Goal: Information Seeking & Learning: Learn about a topic

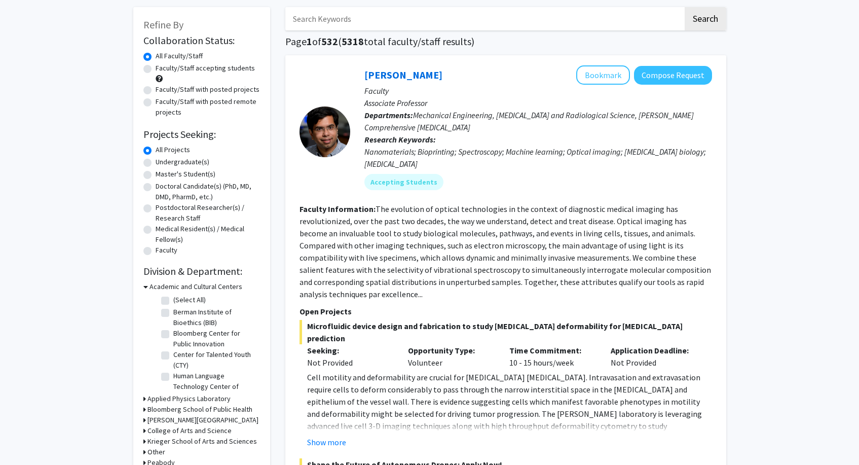
scroll to position [54, 0]
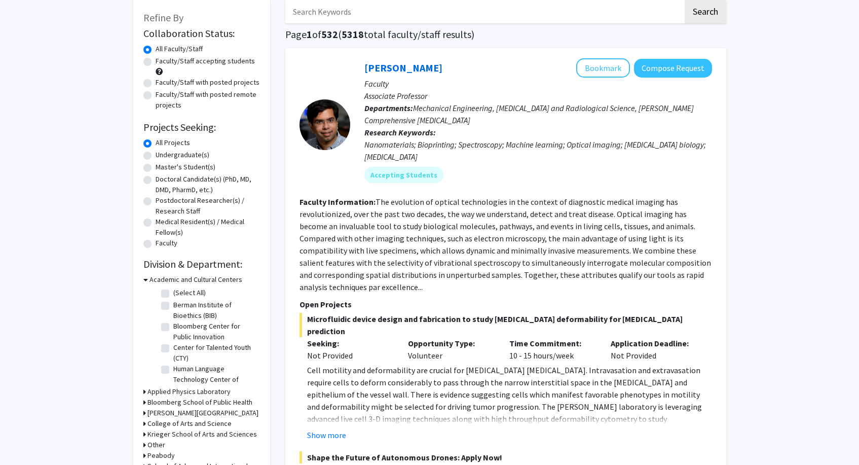
click at [193, 156] on label "Undergraduate(s)" at bounding box center [183, 154] width 54 height 11
click at [162, 156] on input "Undergraduate(s)" at bounding box center [159, 152] width 7 height 7
radio input "true"
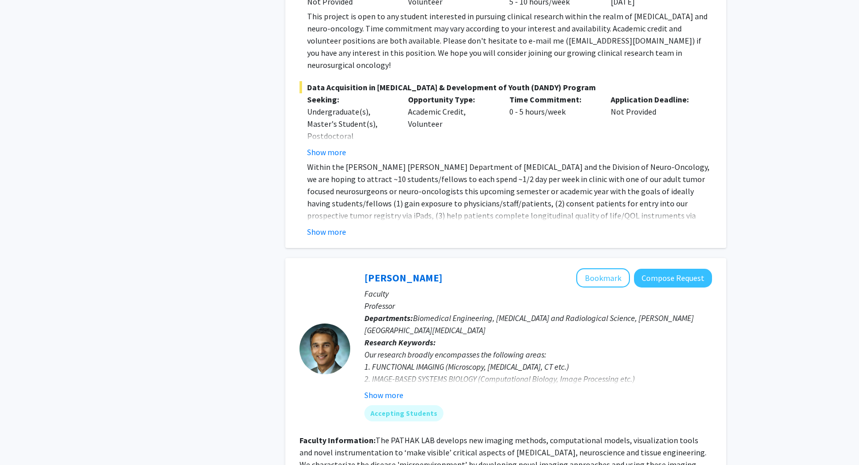
scroll to position [801, 0]
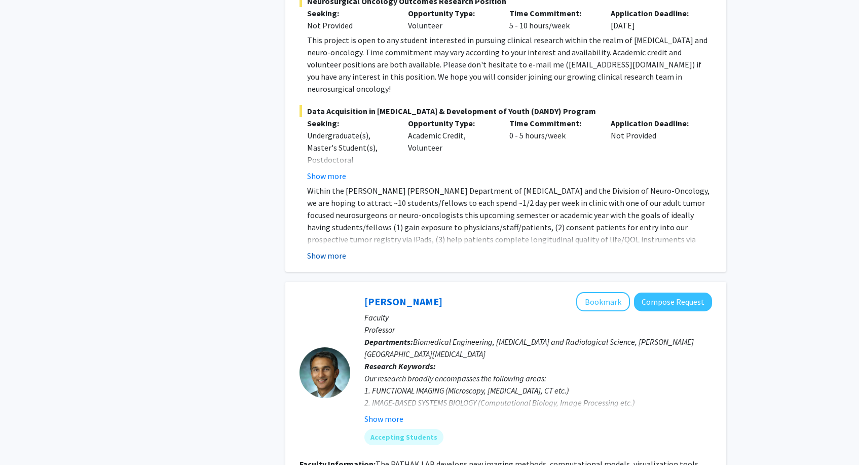
click at [330, 249] on button "Show more" at bounding box center [326, 255] width 39 height 12
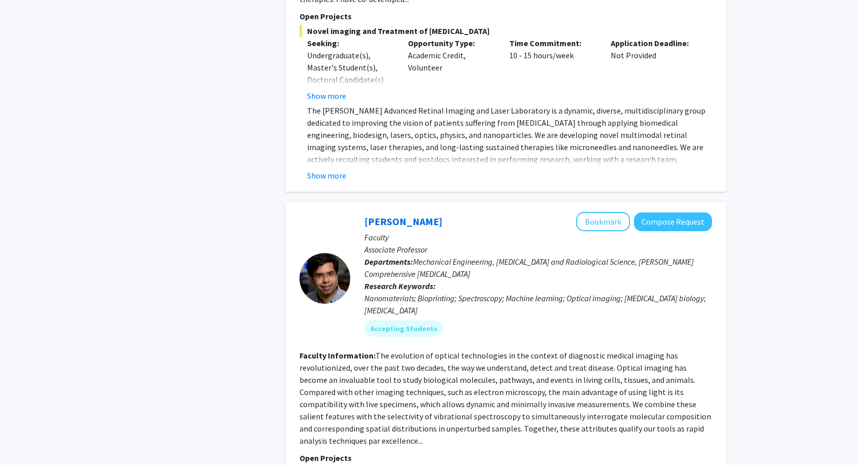
scroll to position [4139, 0]
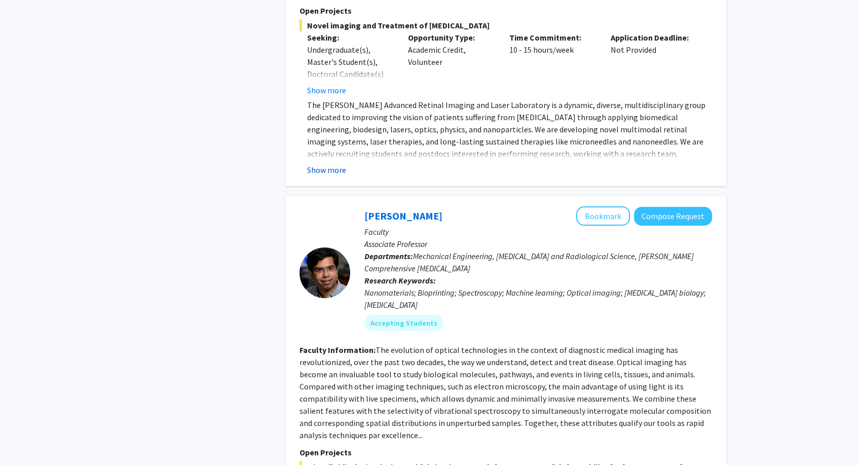
click at [329, 164] on button "Show more" at bounding box center [326, 170] width 39 height 12
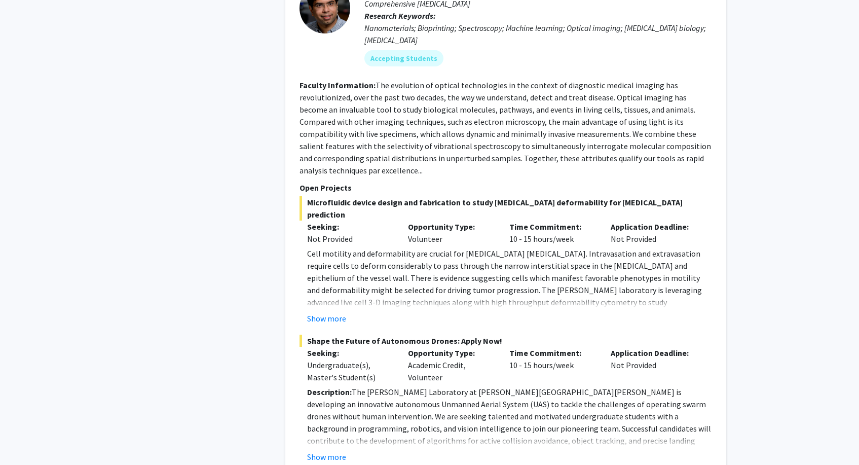
scroll to position [4439, 0]
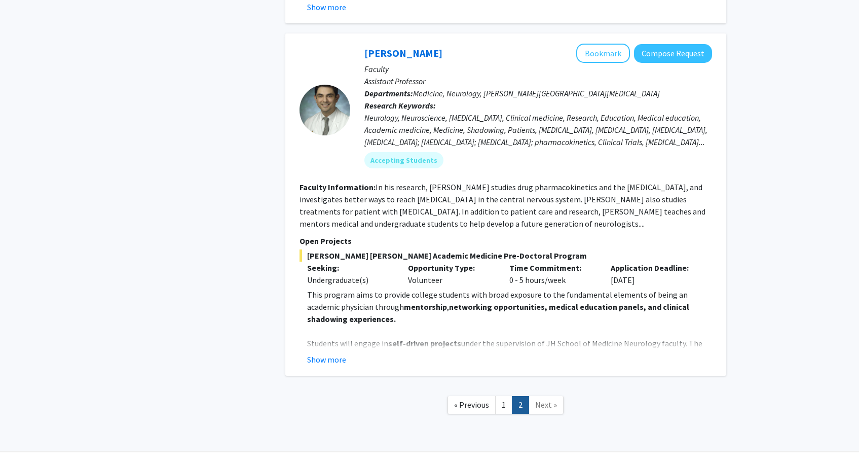
scroll to position [833, 0]
click at [327, 354] on button "Show more" at bounding box center [326, 360] width 39 height 12
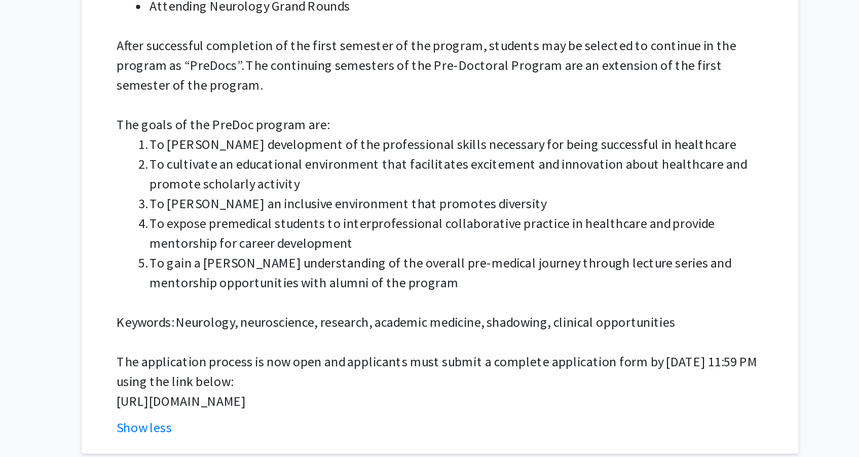
scroll to position [1188, 0]
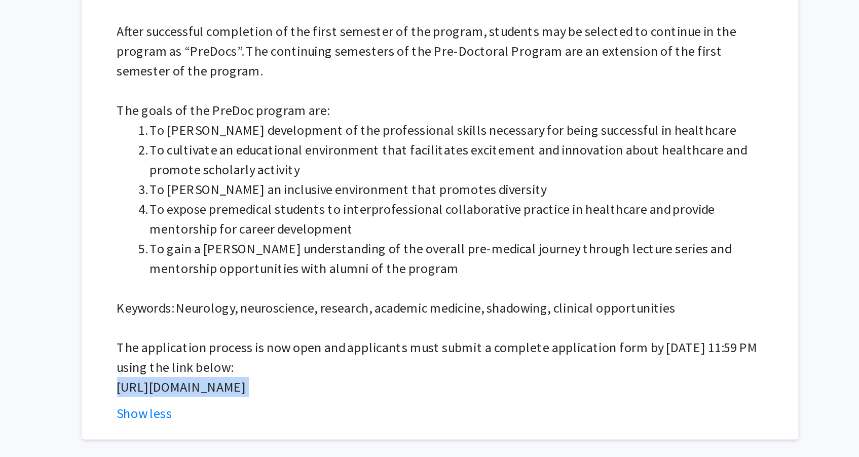
drag, startPoint x: 71, startPoint y: 199, endPoint x: 114, endPoint y: 223, distance: 49.9
click at [299, 223] on fg-read-more "This program aims to provide college students with broad exposure to the fundam…" at bounding box center [505, 185] width 412 height 503
click at [307, 408] on p "https://docs.google.com/forms/d/e/1FAIpQLSfs9lKRobckOITW585IvGZb3cvsBE6oiZybaV9…" at bounding box center [509, 414] width 405 height 12
drag, startPoint x: 113, startPoint y: 216, endPoint x: 69, endPoint y: 207, distance: 45.5
click at [299, 207] on fg-read-more "This program aims to provide college students with broad exposure to the fundam…" at bounding box center [505, 185] width 412 height 503
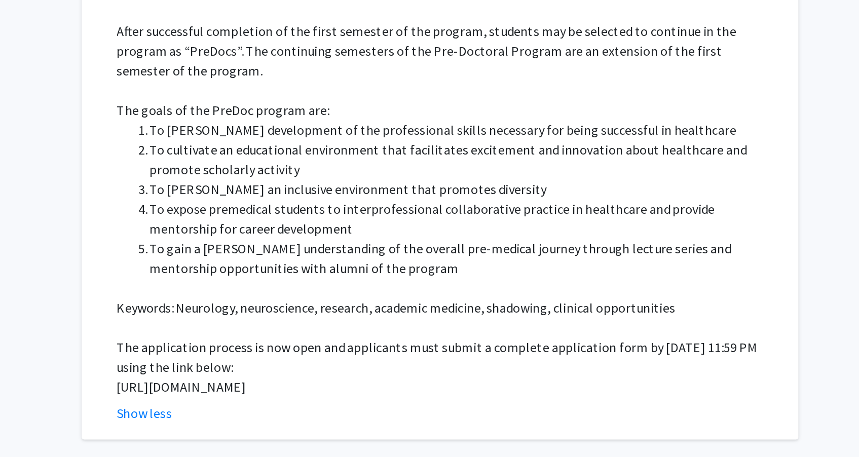
copy p "https://docs.google.com/forms/d/e/1FAIpQLSfs9lKRobckOITW585IvGZb3cvsBE6oiZybaV9…"
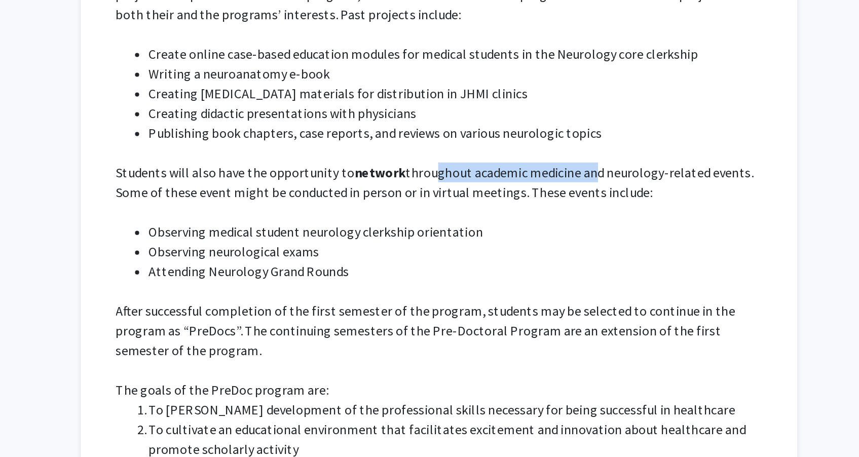
drag, startPoint x: 268, startPoint y: 79, endPoint x: 363, endPoint y: 79, distance: 95.2
click at [363, 104] on p "Students will also have the opportunity to network throughout academic medicine…" at bounding box center [509, 116] width 405 height 24
click at [370, 104] on p "Students will also have the opportunity to network throughout academic medicine…" at bounding box center [509, 116] width 405 height 24
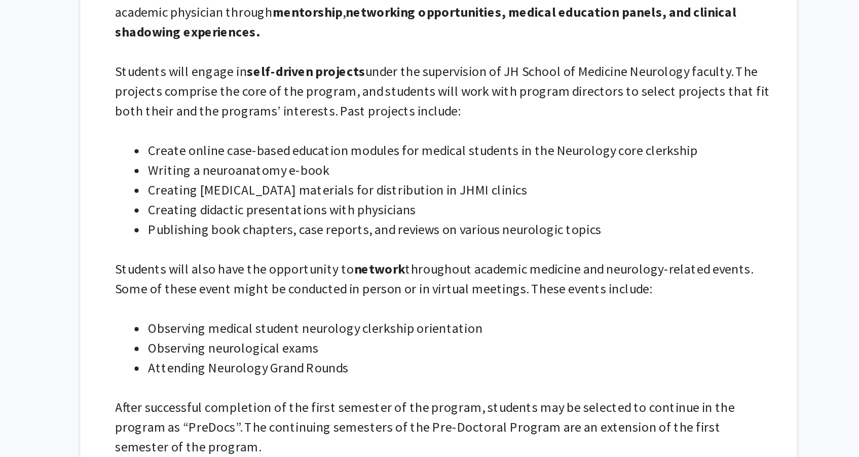
scroll to position [1133, 0]
drag, startPoint x: 185, startPoint y: 32, endPoint x: 255, endPoint y: 32, distance: 69.9
click at [307, 38] on p "Students will engage in self-driven projects under the supervision of JH School…" at bounding box center [509, 56] width 405 height 36
click at [307, 43] on p "Students will engage in self-driven projects under the supervision of JH School…" at bounding box center [509, 56] width 405 height 36
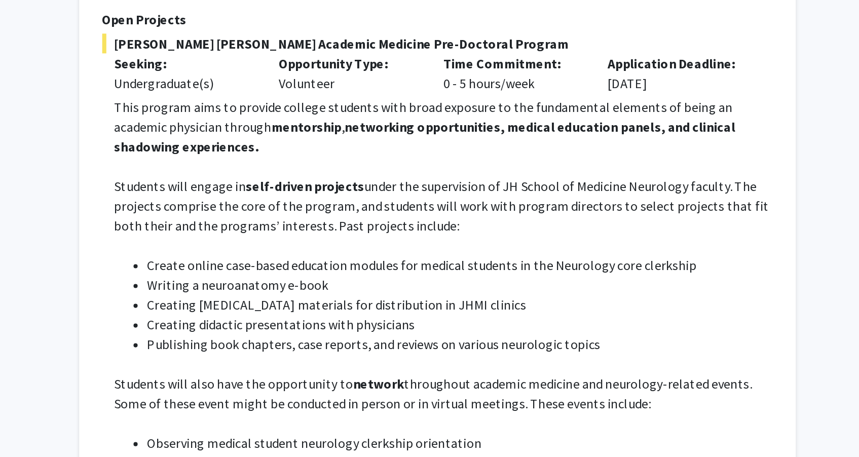
scroll to position [1035, 0]
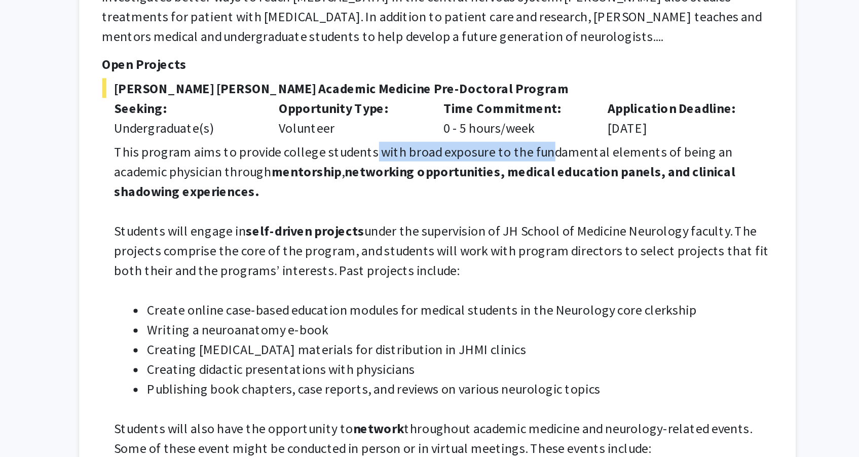
drag, startPoint x: 225, startPoint y: 71, endPoint x: 330, endPoint y: 71, distance: 105.4
click at [330, 87] on p "This program aims to provide college students with broad exposure to the fundam…" at bounding box center [509, 105] width 405 height 36
click at [332, 87] on p "This program aims to provide college students with broad exposure to the fundam…" at bounding box center [509, 105] width 405 height 36
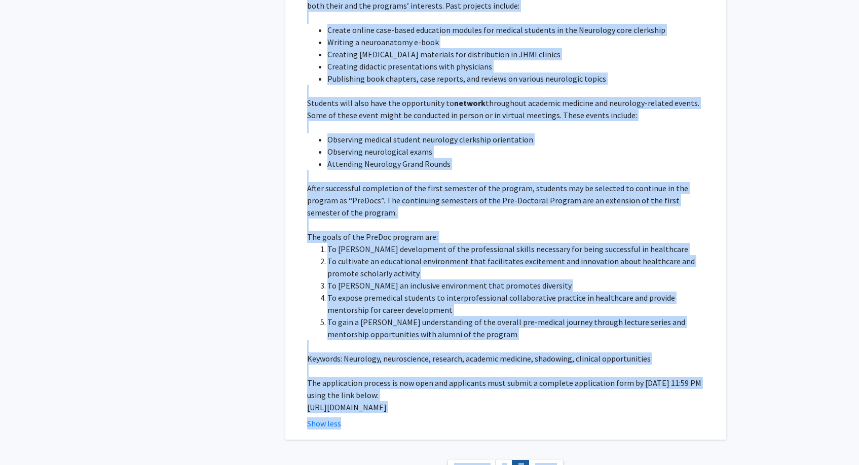
scroll to position [1259, 0]
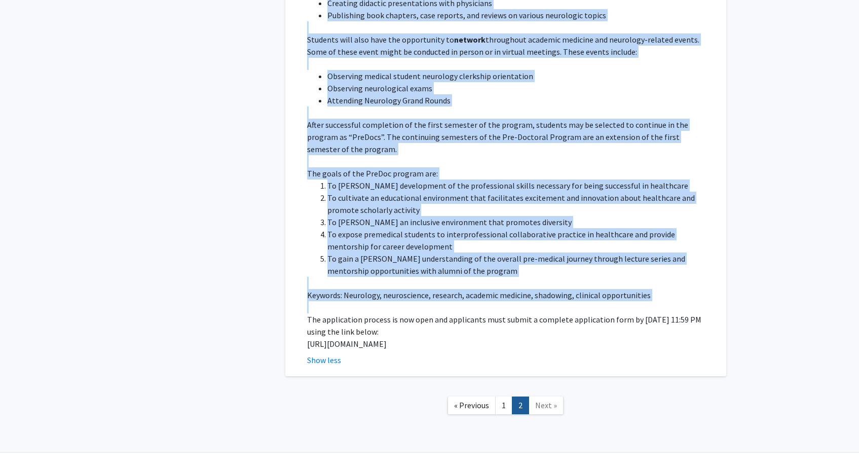
drag, startPoint x: 303, startPoint y: 117, endPoint x: 492, endPoint y: 267, distance: 241.2
click at [492, 267] on fg-read-more "This program aims to provide college students with broad exposure to the fundam…" at bounding box center [505, 114] width 412 height 503
copy div "This program aims to provide college students with broad exposure to the fundam…"
click at [574, 119] on p "After successful completion of the first semester of the program, students may …" at bounding box center [509, 137] width 405 height 36
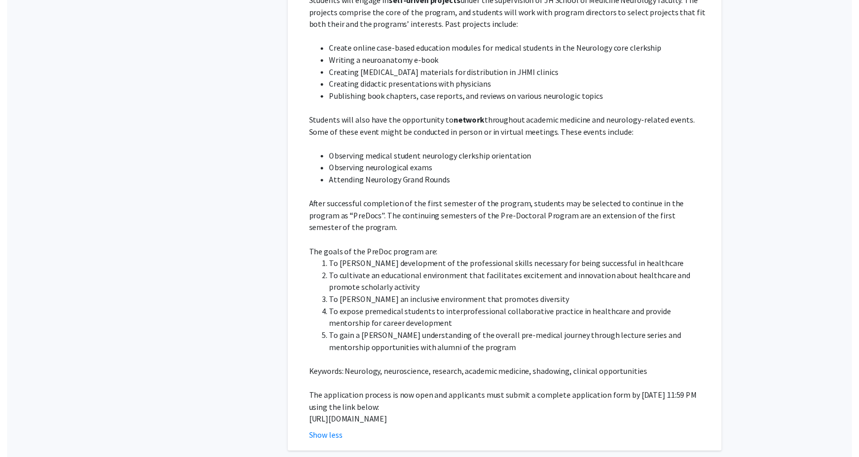
scroll to position [1071, 0]
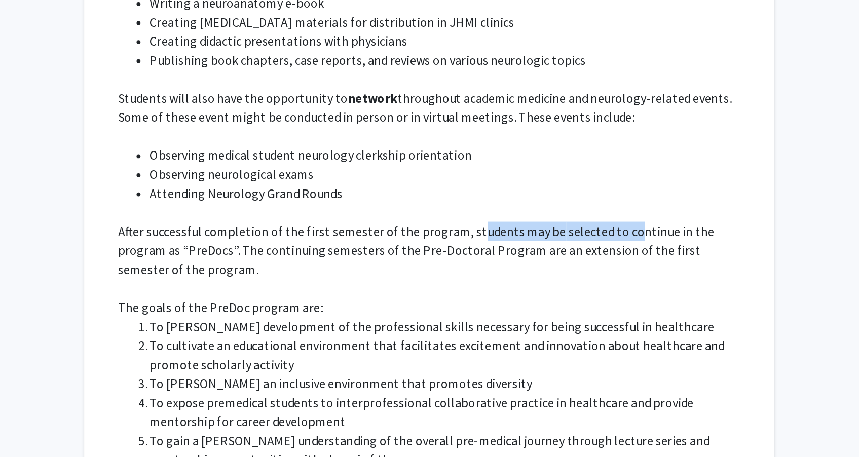
drag, startPoint x: 296, startPoint y: 128, endPoint x: 394, endPoint y: 128, distance: 97.8
click at [394, 306] on p "After successful completion of the first semester of the program, students may …" at bounding box center [509, 324] width 405 height 36
click at [421, 306] on p "After successful completion of the first semester of the program, students may …" at bounding box center [509, 324] width 405 height 36
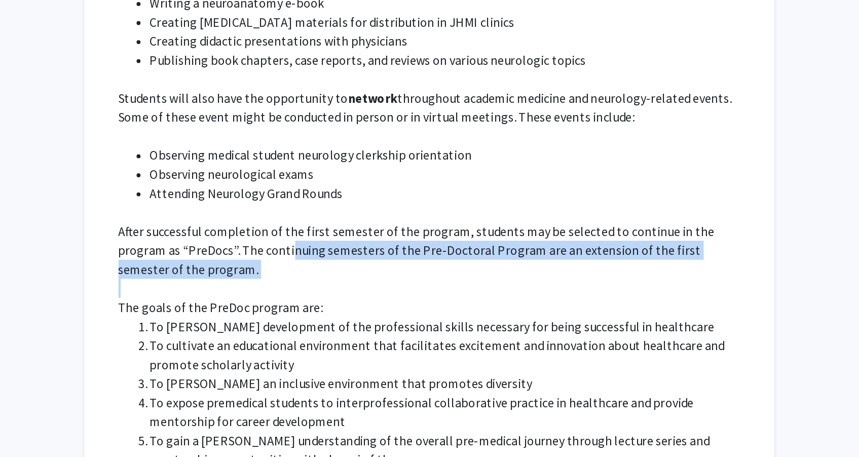
drag, startPoint x: 145, startPoint y: 134, endPoint x: 438, endPoint y: 150, distance: 293.7
click at [438, 150] on div "This program aims to provide college students with broad exposure to the fundam…" at bounding box center [509, 294] width 405 height 486
click at [394, 355] on p "The goals of the PreDoc program are:" at bounding box center [509, 361] width 405 height 12
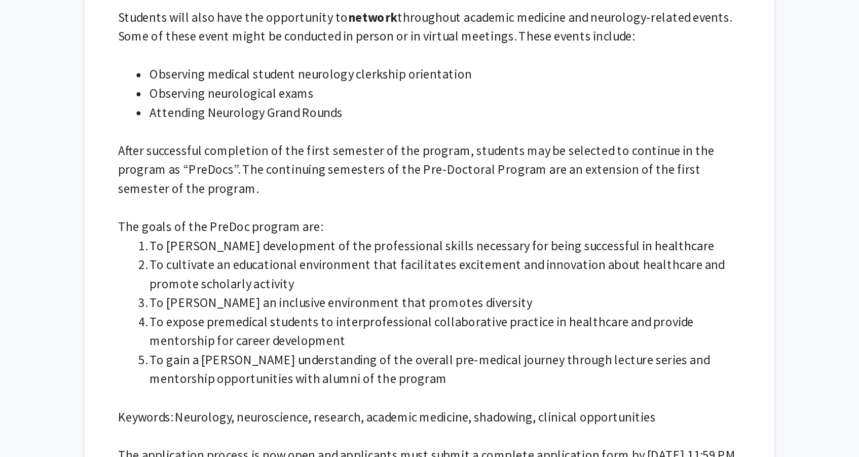
scroll to position [1125, 0]
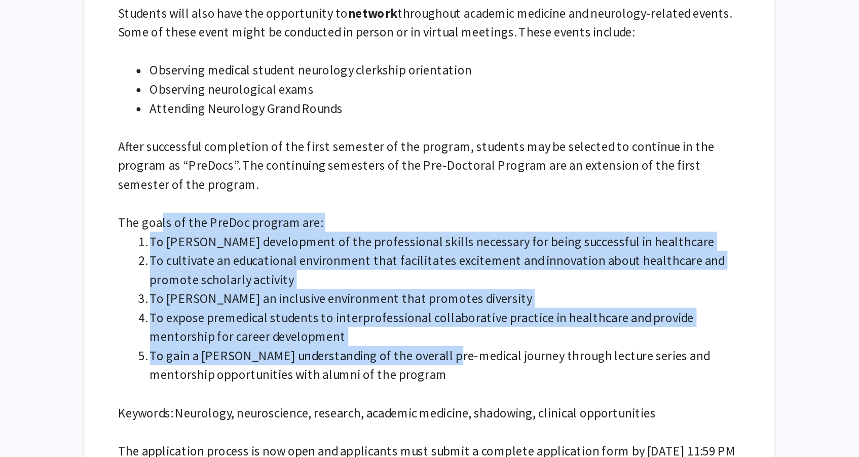
drag, startPoint x: 102, startPoint y: 107, endPoint x: 277, endPoint y: 198, distance: 196.9
click at [307, 198] on div "This program aims to provide college students with broad exposure to the fundam…" at bounding box center [509, 240] width 405 height 486
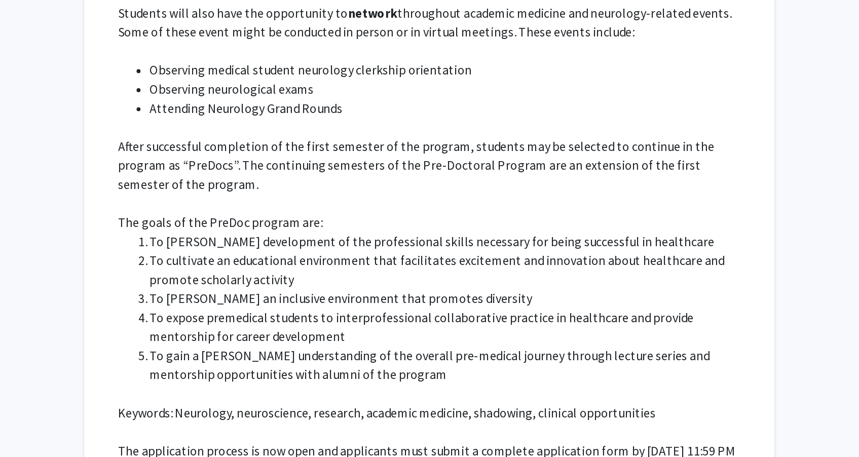
click at [307, 410] on p at bounding box center [509, 416] width 405 height 12
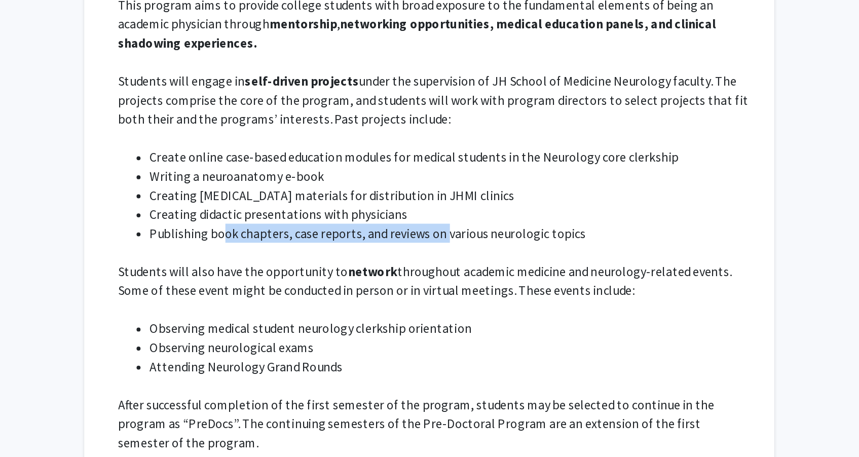
drag, startPoint x: 142, startPoint y: 124, endPoint x: 287, endPoint y: 124, distance: 144.4
click at [327, 143] on li "Publishing book chapters, case reports, and reviews on various neurologic topics" at bounding box center [519, 149] width 384 height 12
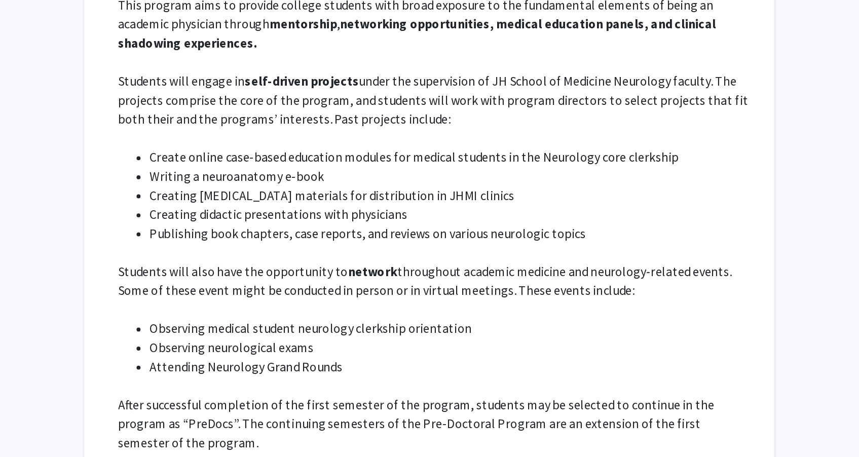
click at [327, 143] on li "Publishing book chapters, case reports, and reviews on various neurologic topics" at bounding box center [519, 149] width 384 height 12
drag, startPoint x: 138, startPoint y: 112, endPoint x: 200, endPoint y: 112, distance: 62.3
click at [327, 131] on li "Creating didactic presentations with physicians" at bounding box center [519, 137] width 384 height 12
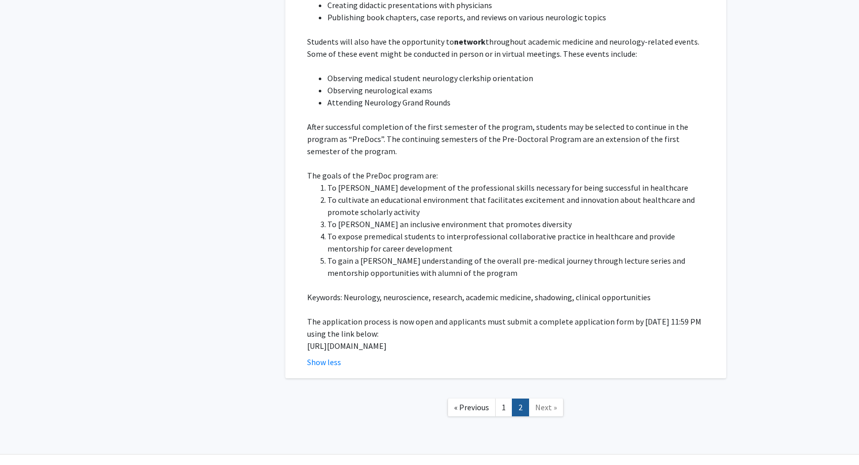
scroll to position [2241, 362]
